Goal: Transaction & Acquisition: Subscribe to service/newsletter

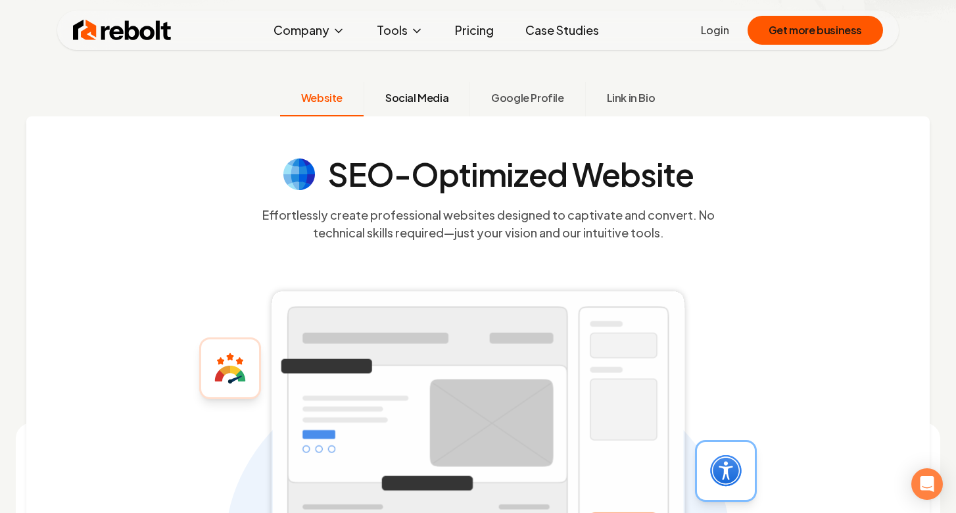
click at [424, 89] on button "Social Media" at bounding box center [416, 99] width 106 height 34
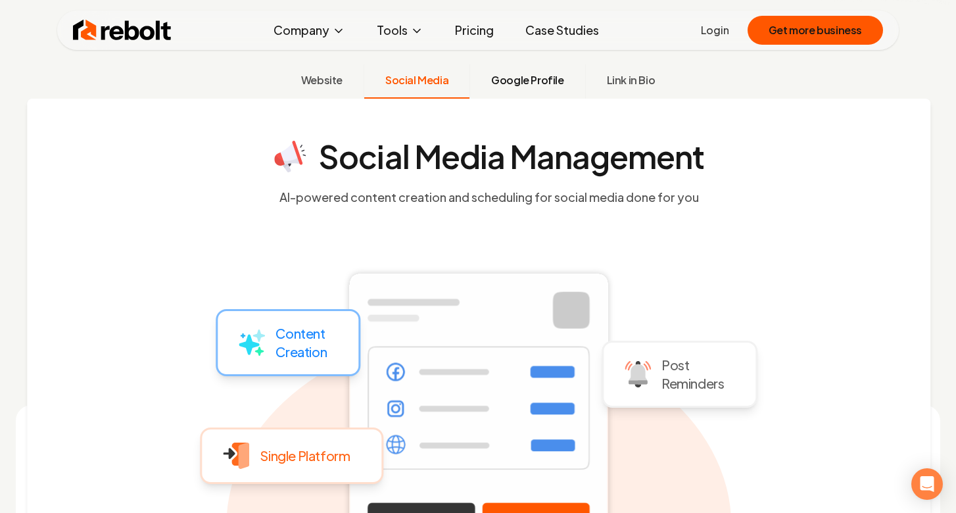
click at [515, 88] on button "Google Profile" at bounding box center [526, 81] width 115 height 34
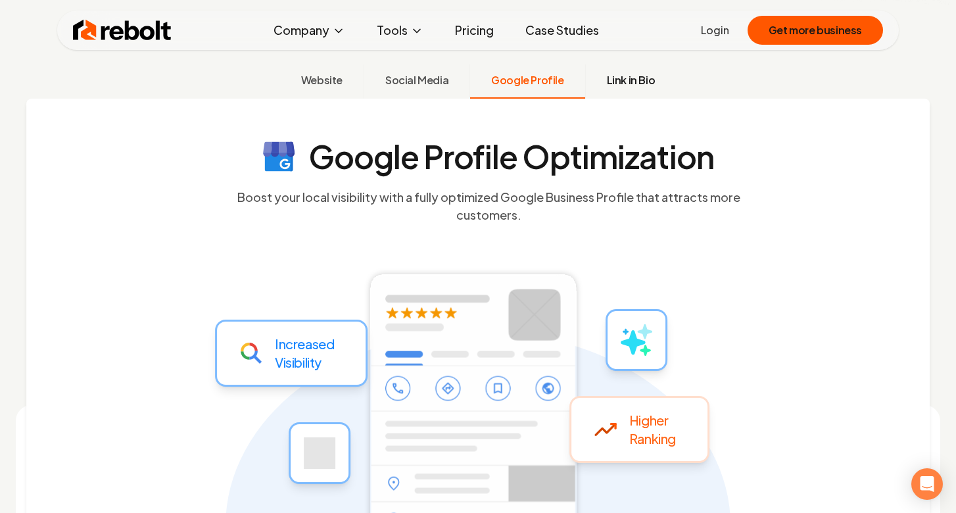
click at [637, 75] on span "Link in Bio" at bounding box center [631, 80] width 49 height 16
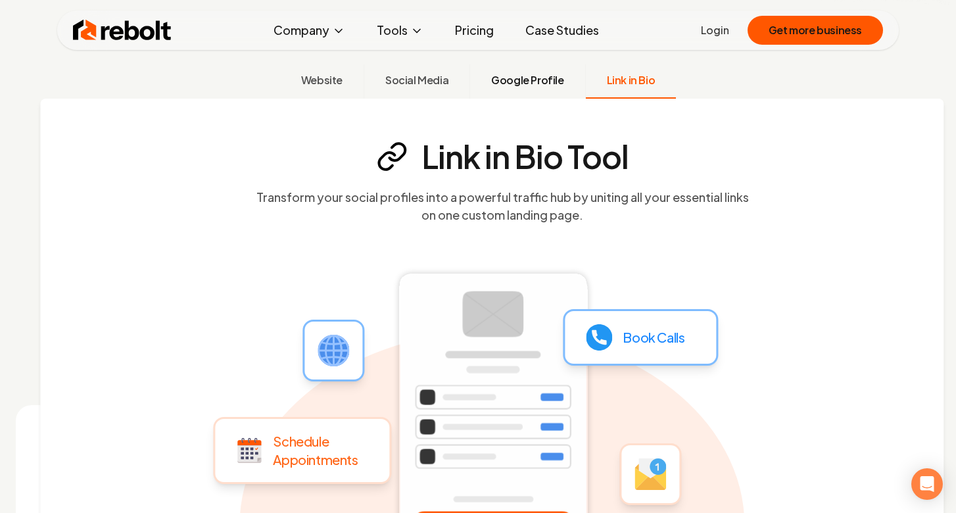
click at [530, 77] on span "Google Profile" at bounding box center [527, 80] width 72 height 16
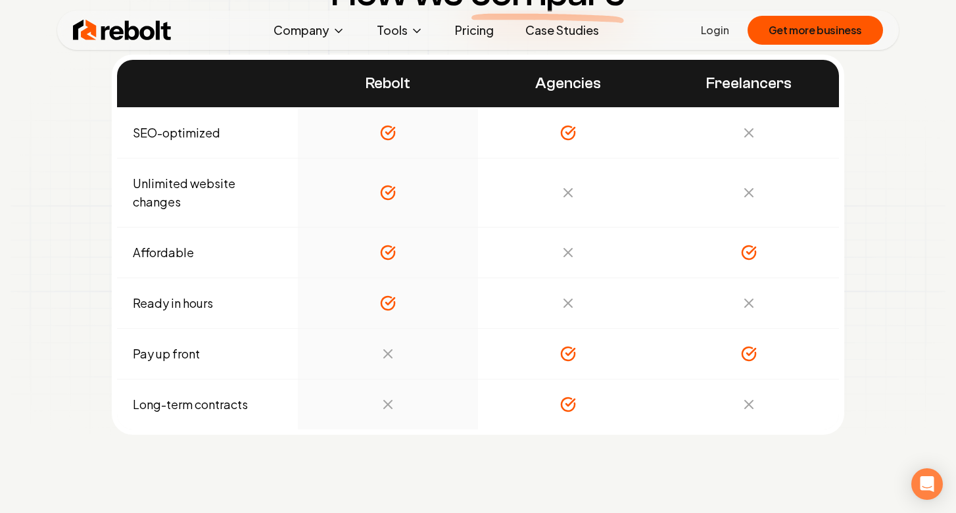
scroll to position [4444, 0]
drag, startPoint x: 371, startPoint y: 354, endPoint x: 386, endPoint y: 354, distance: 14.5
click at [386, 354] on td at bounding box center [388, 354] width 181 height 51
drag, startPoint x: 386, startPoint y: 354, endPoint x: 405, endPoint y: 354, distance: 19.7
click at [405, 354] on td at bounding box center [388, 354] width 181 height 51
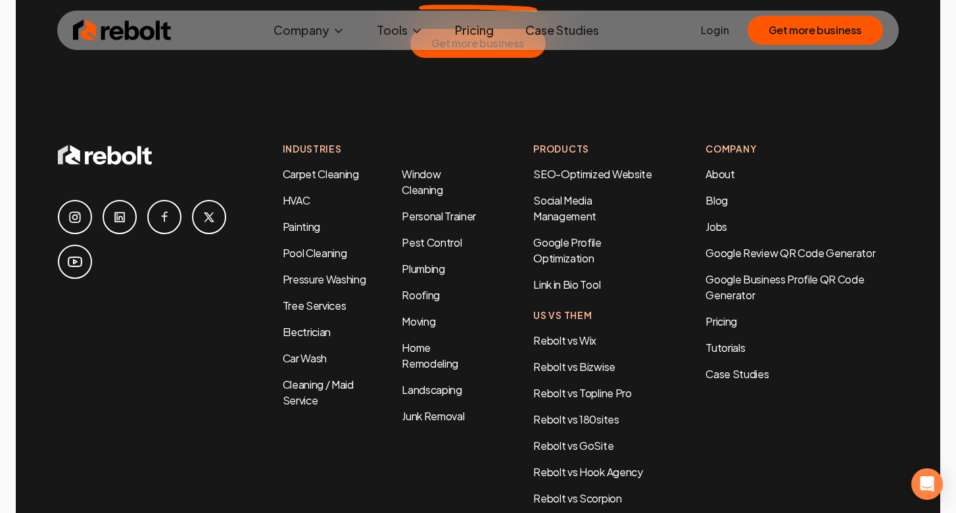
scroll to position [6335, 0]
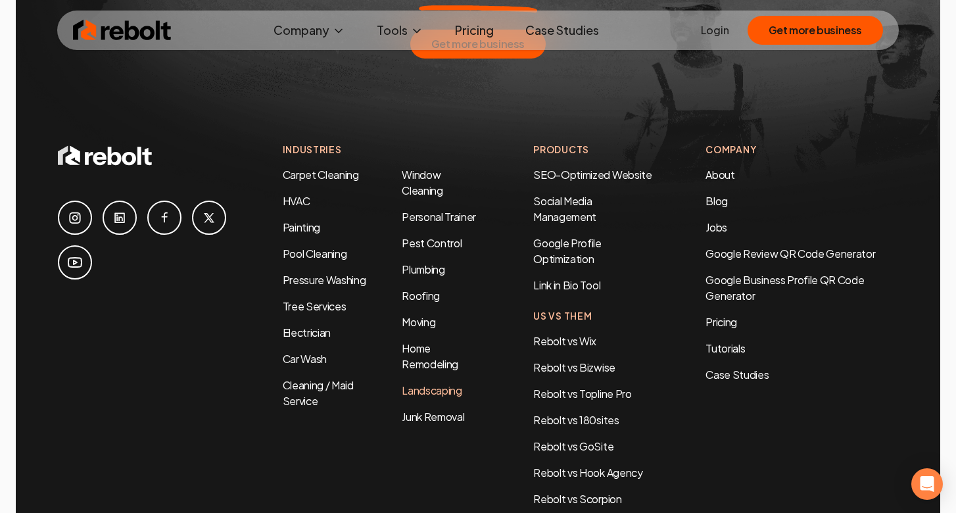
click at [423, 383] on link "Landscaping" at bounding box center [432, 390] width 60 height 14
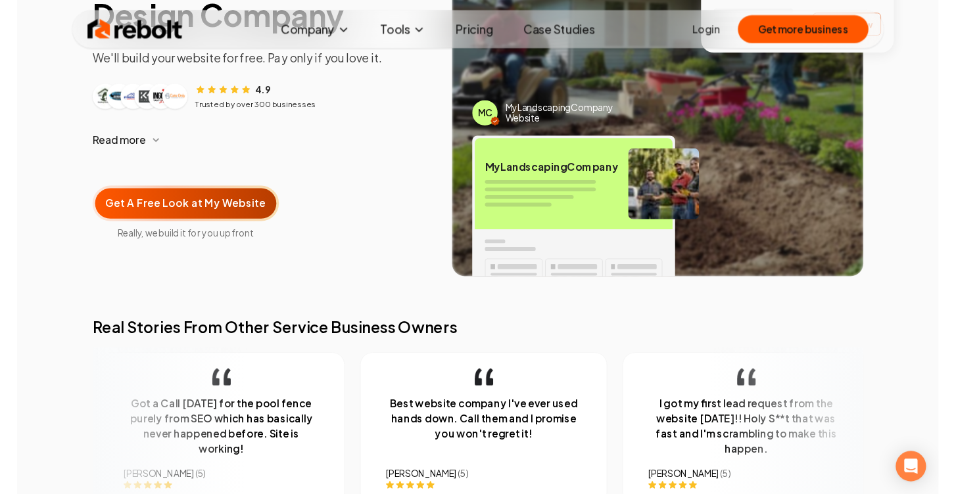
scroll to position [197, 0]
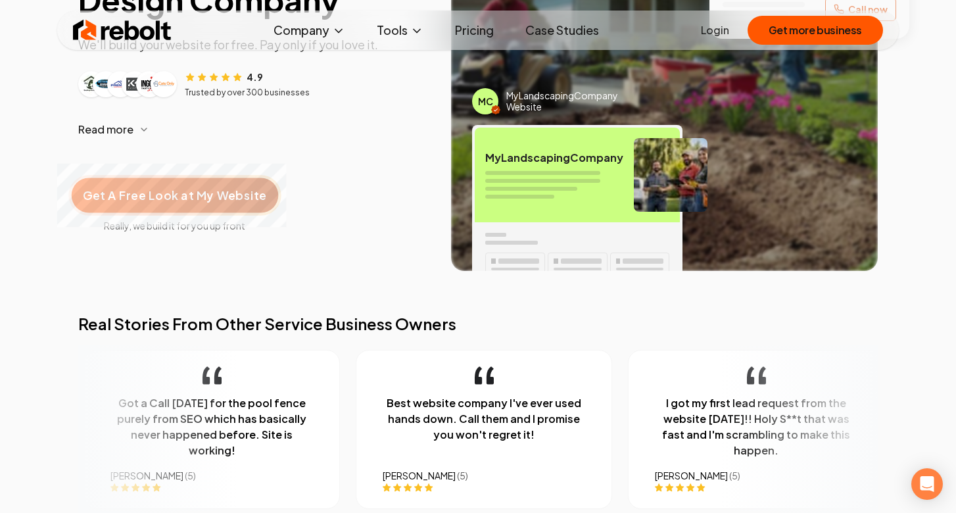
click at [176, 191] on span "Get A Free Look at My Website" at bounding box center [174, 195] width 183 height 17
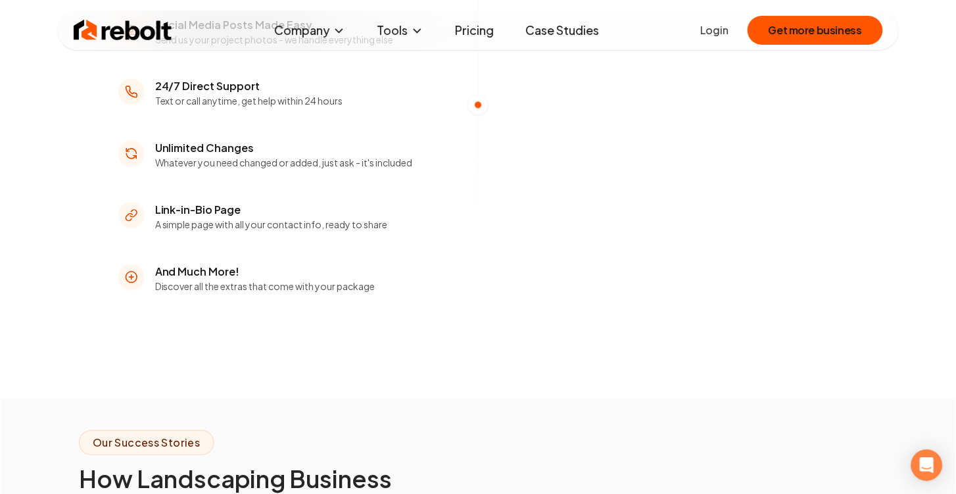
scroll to position [2142, 0]
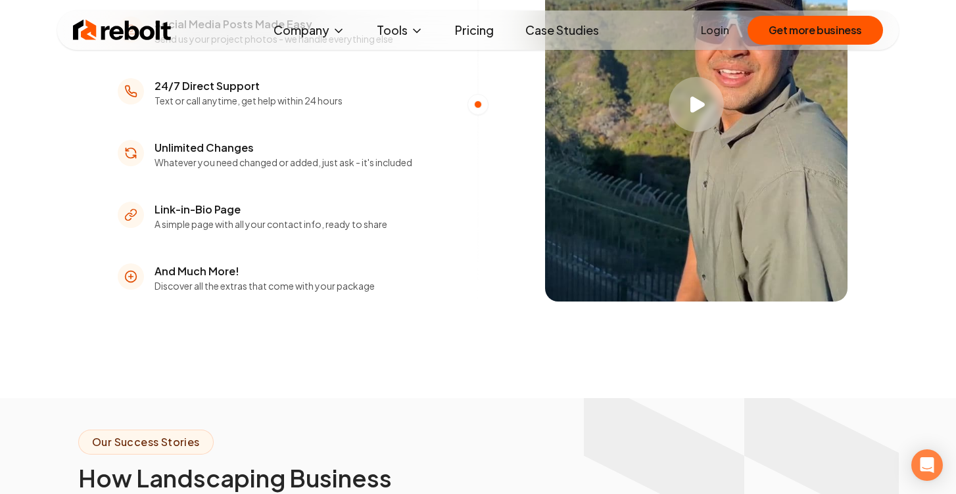
click at [704, 113] on icon "Play video" at bounding box center [697, 105] width 14 height 16
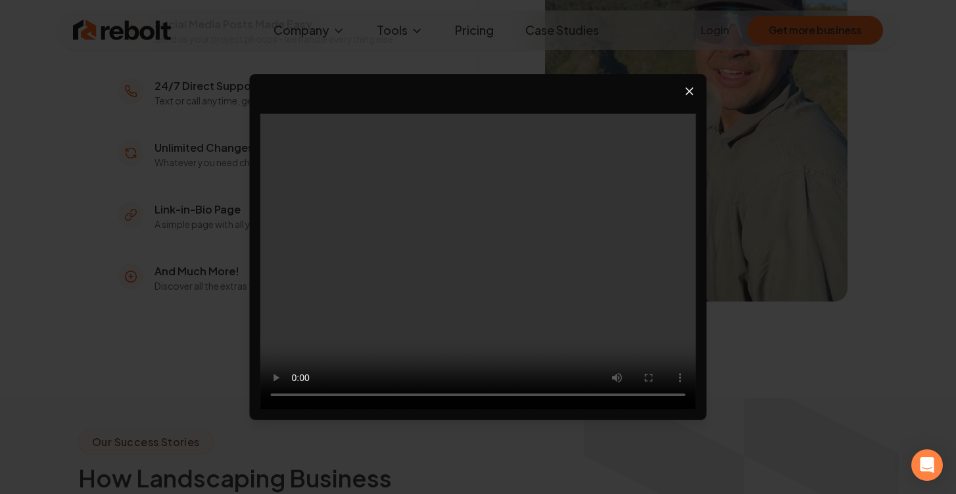
click at [688, 89] on icon "Close video player" at bounding box center [689, 91] width 13 height 13
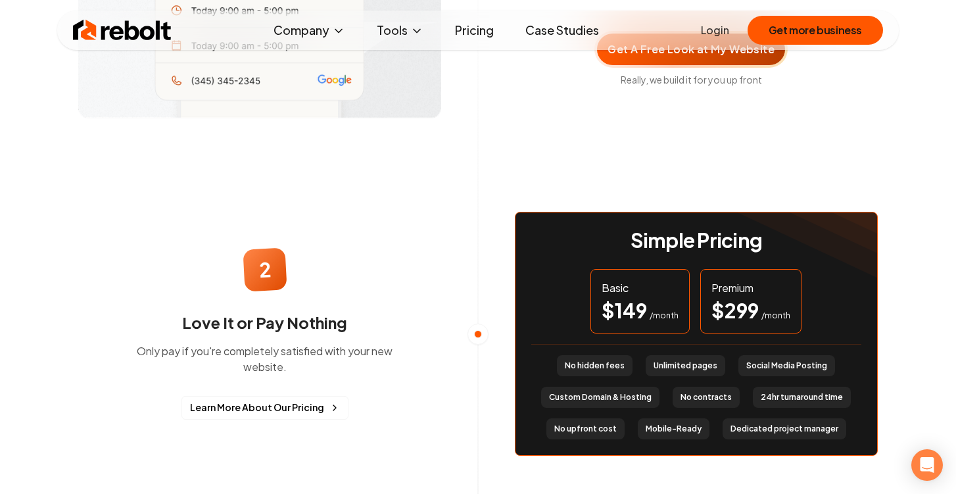
scroll to position [604, 0]
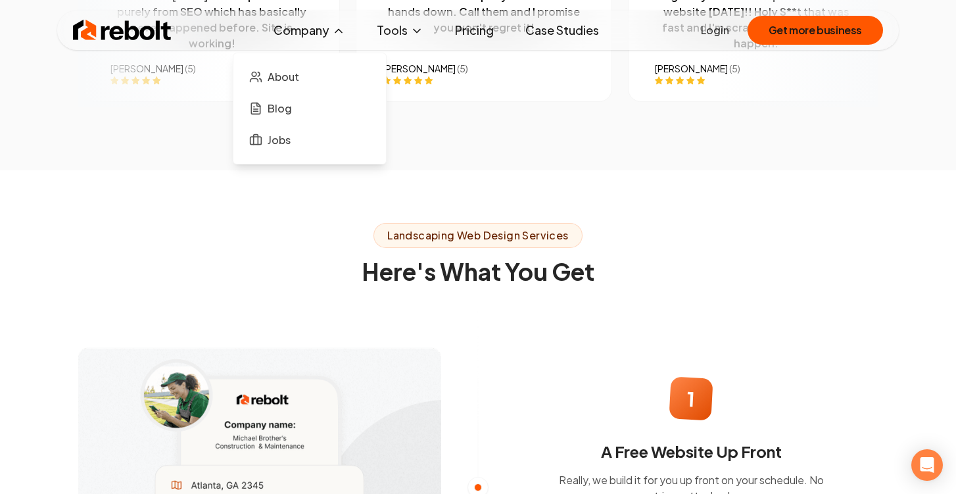
click at [312, 30] on button "Company" at bounding box center [309, 30] width 93 height 26
click at [544, 27] on link "Case Studies" at bounding box center [562, 30] width 95 height 26
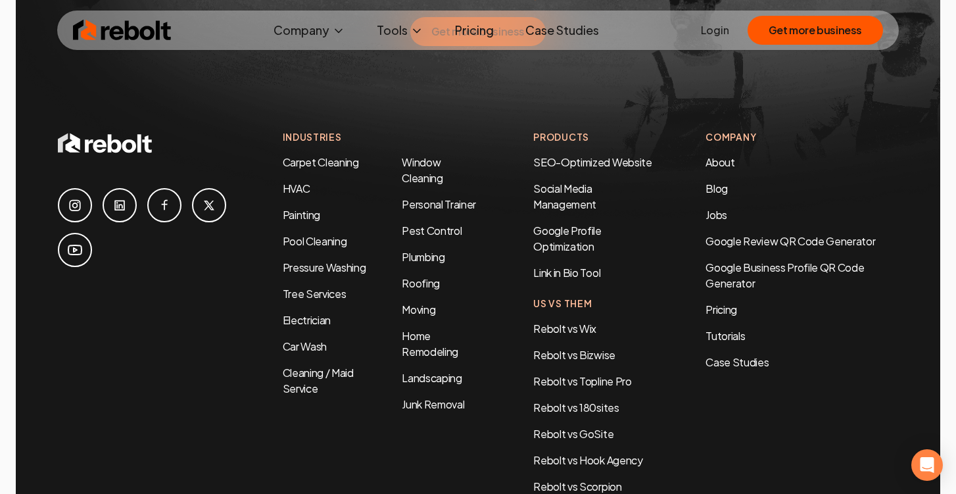
scroll to position [2889, 0]
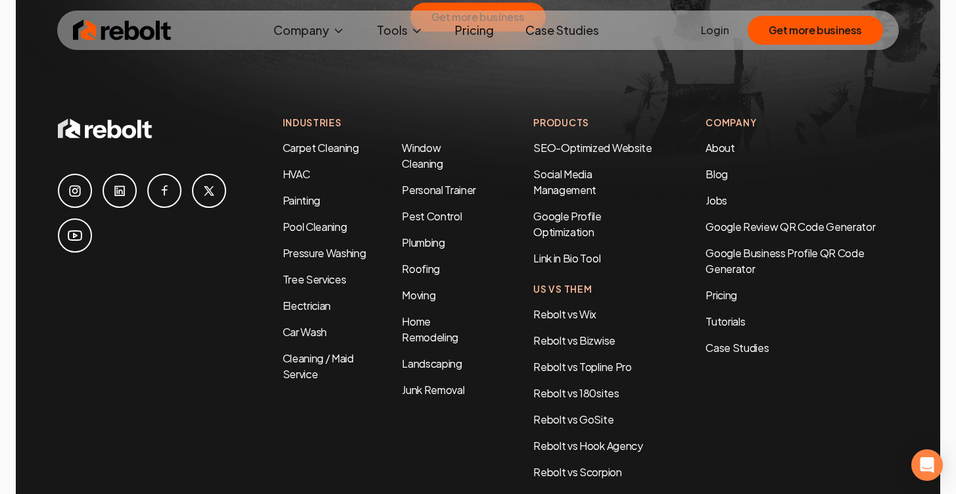
click at [76, 185] on icon at bounding box center [74, 190] width 11 height 11
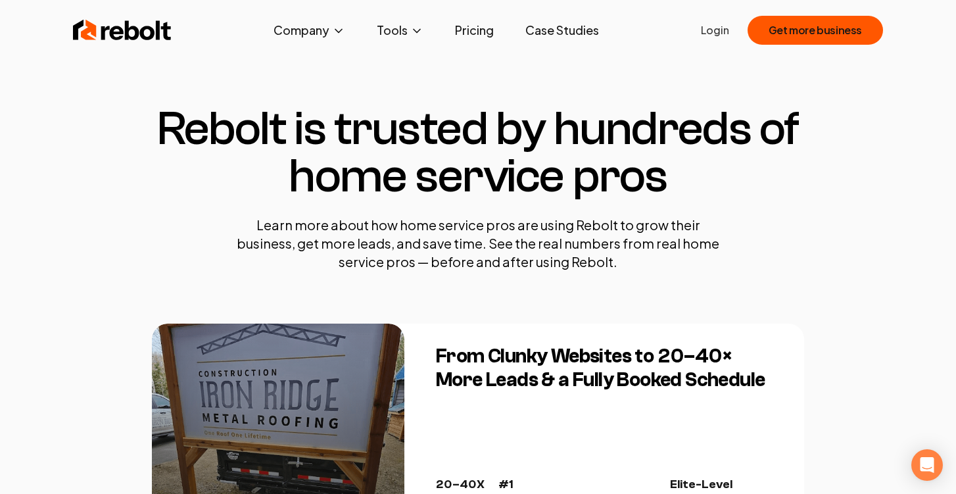
scroll to position [0, 0]
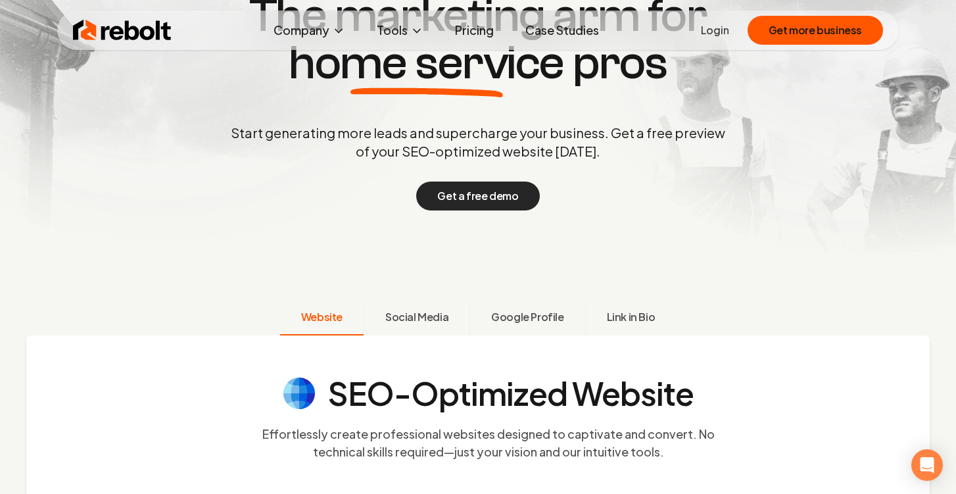
scroll to position [188, 0]
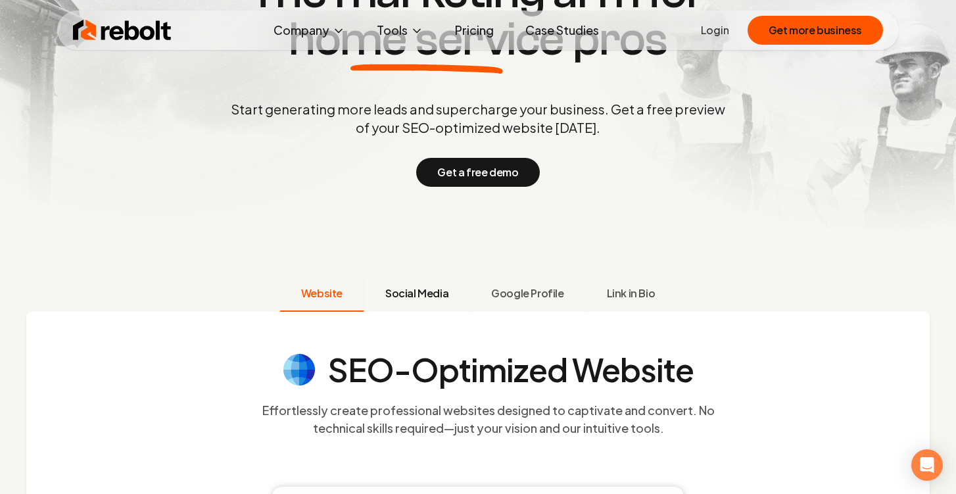
click at [423, 291] on span "Social Media" at bounding box center [416, 293] width 63 height 16
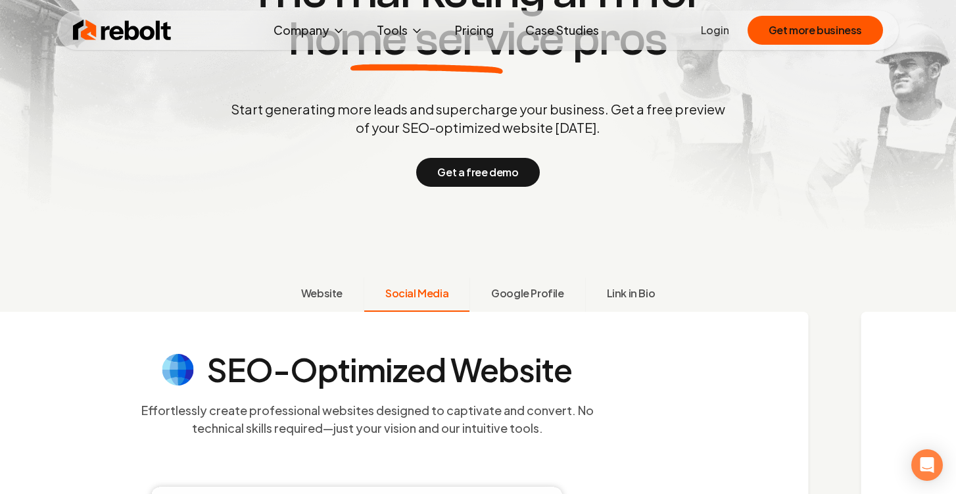
scroll to position [400, 0]
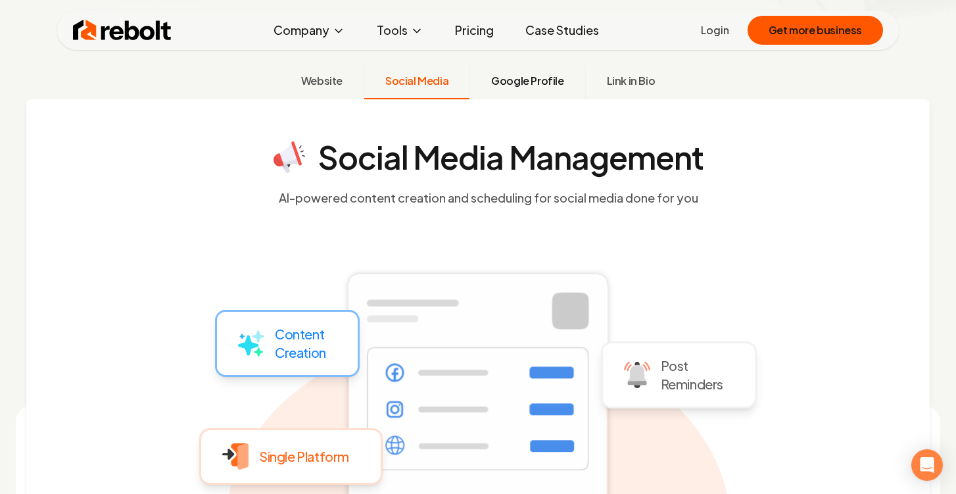
click at [511, 91] on button "Google Profile" at bounding box center [526, 82] width 115 height 34
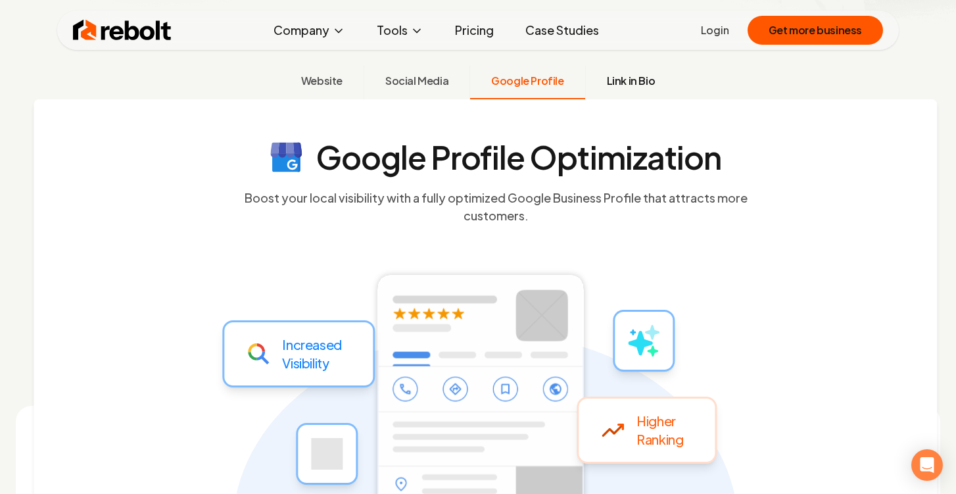
click at [614, 78] on span "Link in Bio" at bounding box center [631, 81] width 49 height 16
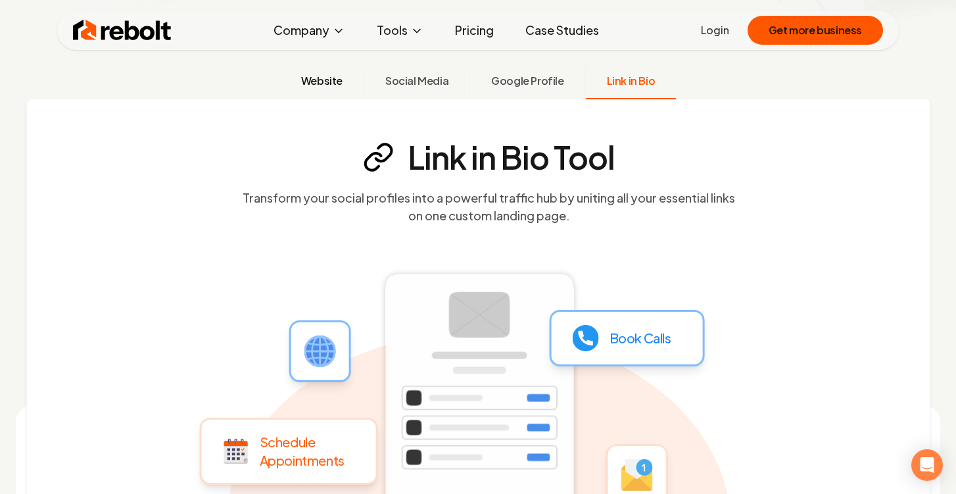
click at [321, 76] on span "Website" at bounding box center [321, 81] width 41 height 16
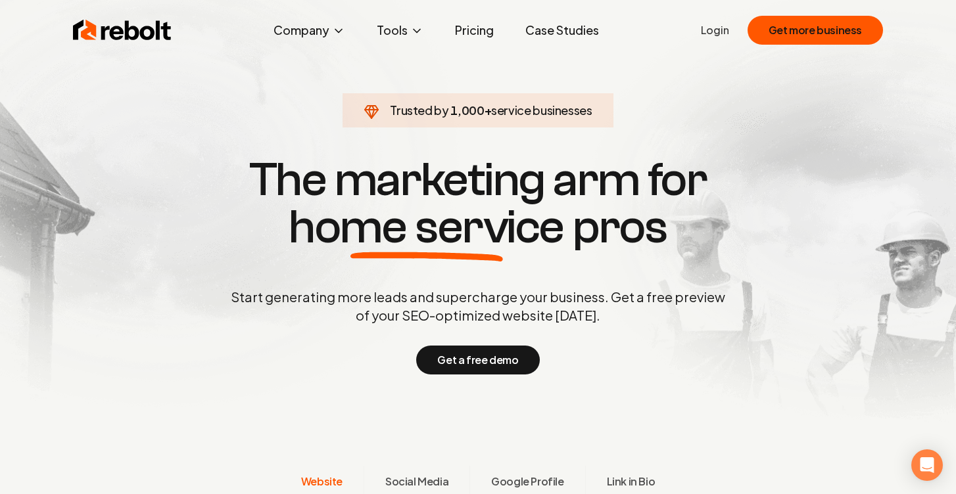
scroll to position [0, 0]
click at [841, 35] on button "Get more business" at bounding box center [814, 30] width 135 height 29
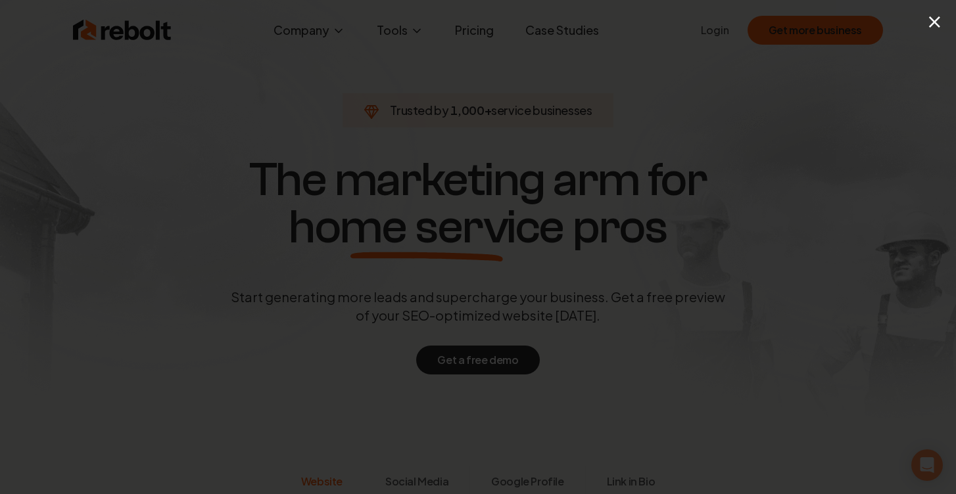
click at [852, 55] on div "×" at bounding box center [478, 247] width 956 height 494
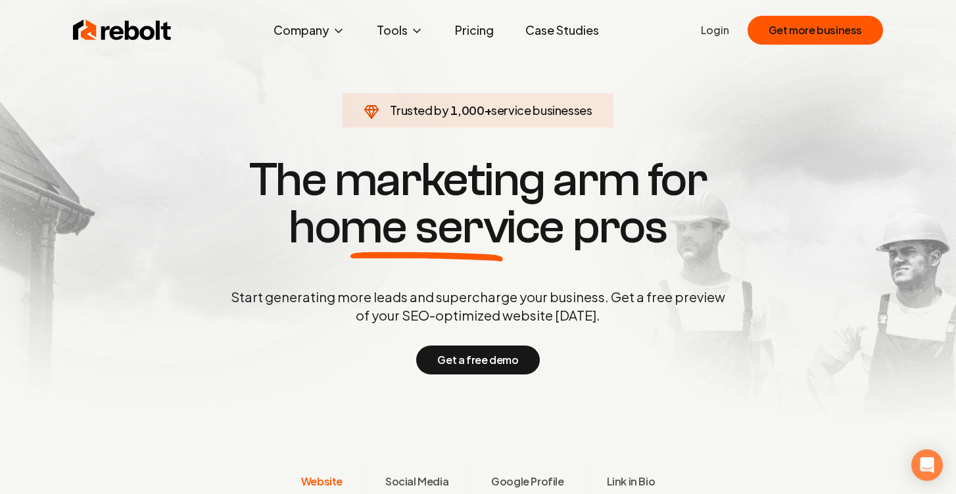
click at [722, 22] on link "Login" at bounding box center [715, 30] width 28 height 16
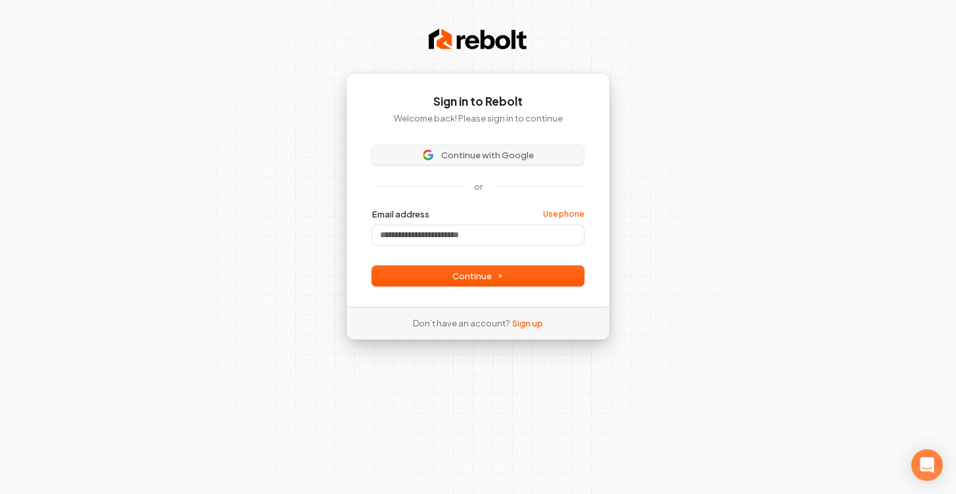
click at [468, 151] on span "Continue with Google" at bounding box center [487, 155] width 93 height 12
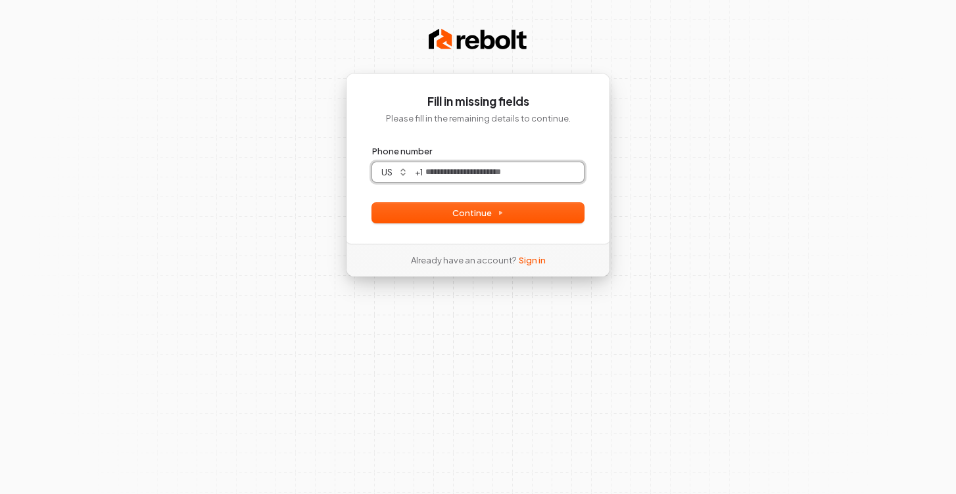
click at [455, 172] on input "Phone number" at bounding box center [503, 172] width 161 height 20
click at [472, 225] on div "Fill in missing fields Please fill in the remaining details to continue. Phone …" at bounding box center [478, 158] width 264 height 171
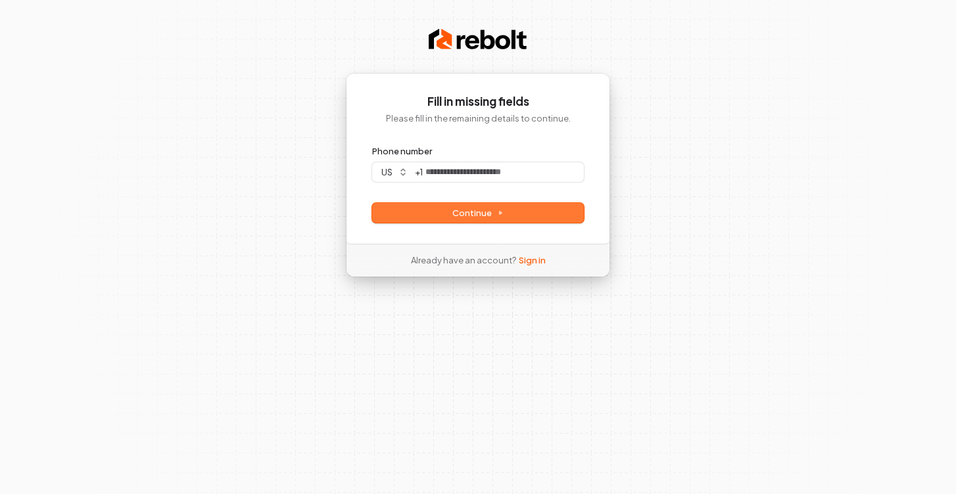
click at [486, 214] on span "Continue" at bounding box center [477, 213] width 51 height 12
click at [507, 206] on button "Continue" at bounding box center [478, 213] width 212 height 20
type input "**********"
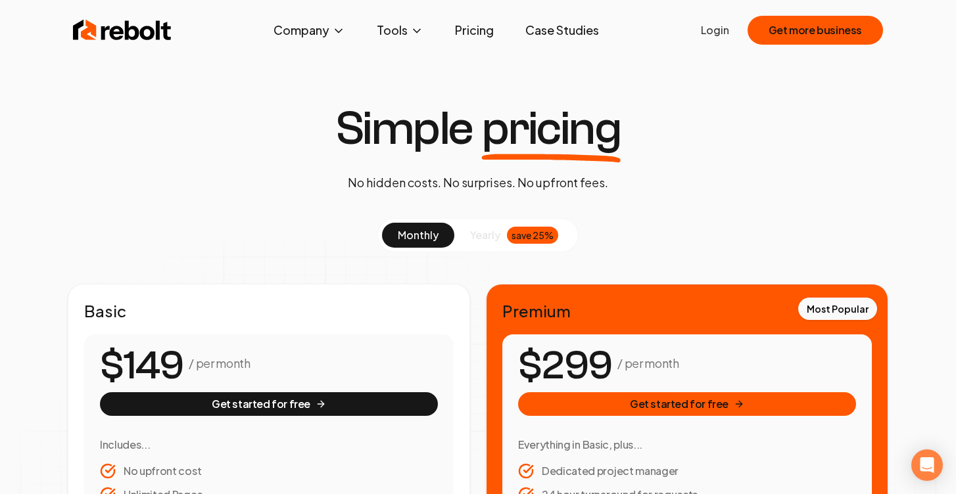
click at [479, 231] on span "yearly" at bounding box center [485, 235] width 30 height 16
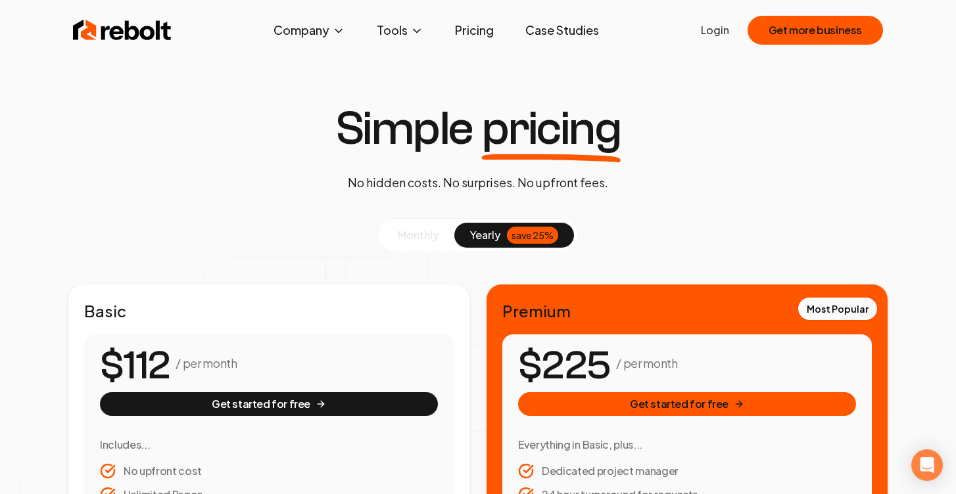
click at [430, 236] on span "monthly" at bounding box center [418, 235] width 41 height 14
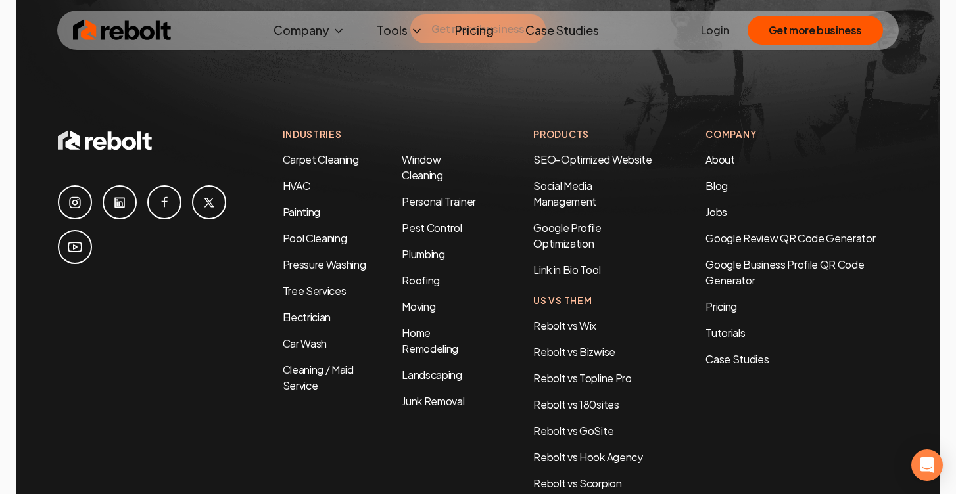
scroll to position [2878, 0]
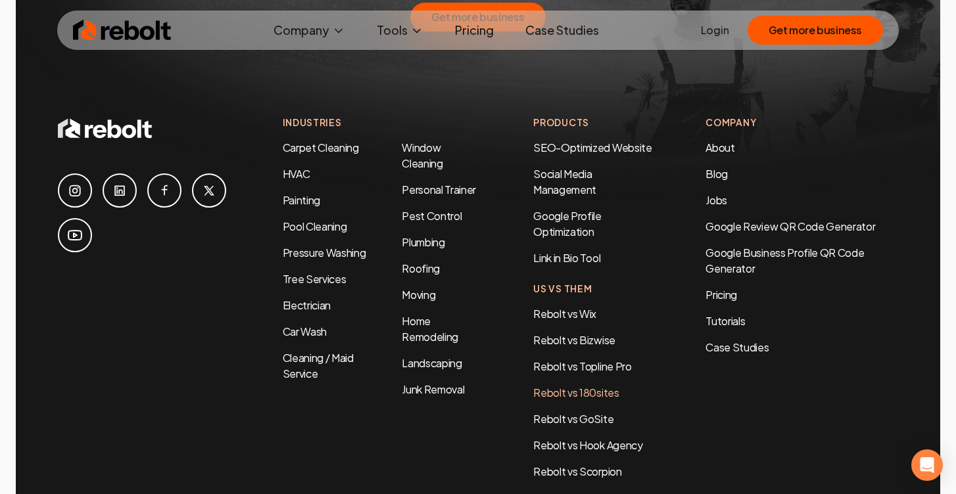
click at [570, 386] on link "Rebolt vs 180sites" at bounding box center [575, 393] width 85 height 14
